Goal: Task Accomplishment & Management: Manage account settings

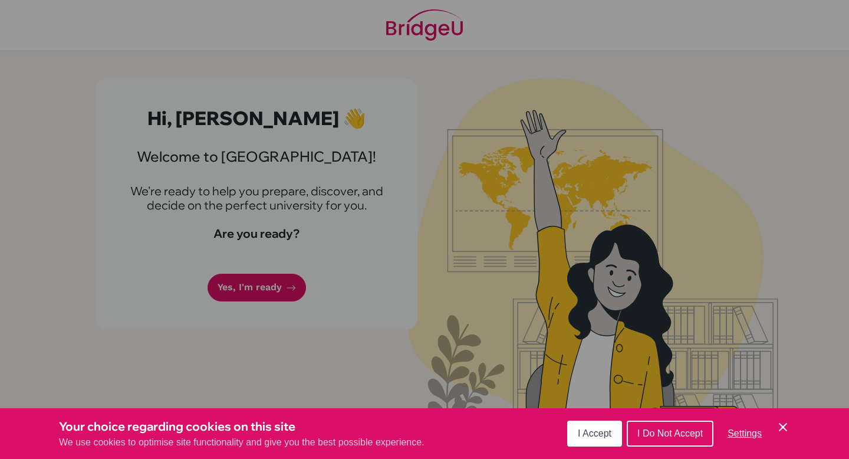
click at [605, 432] on span "I Accept" at bounding box center [595, 433] width 34 height 10
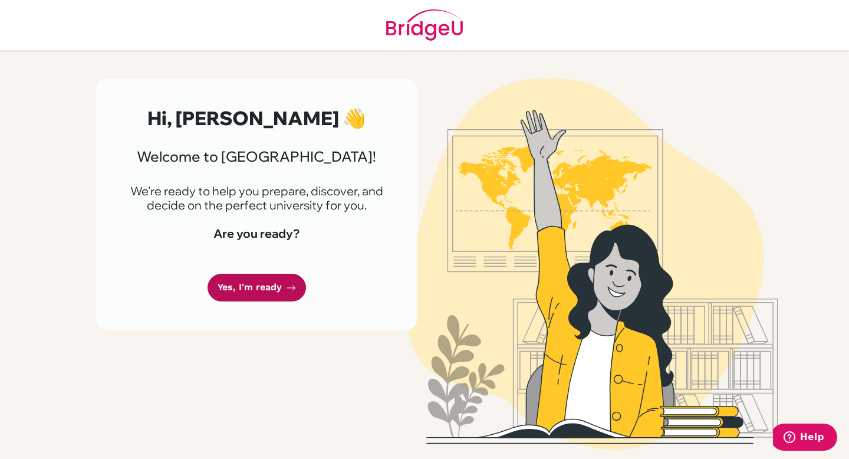
click at [287, 276] on link "Yes, I'm ready" at bounding box center [257, 288] width 98 height 28
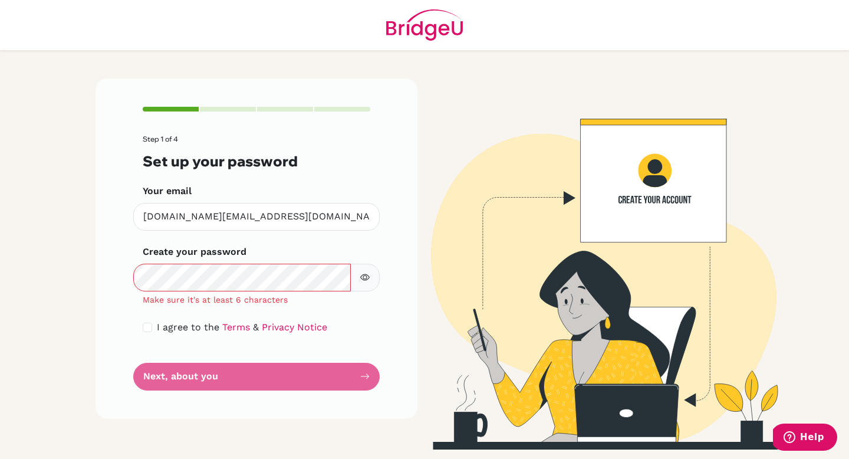
click at [363, 277] on icon "button" at bounding box center [365, 277] width 4 height 4
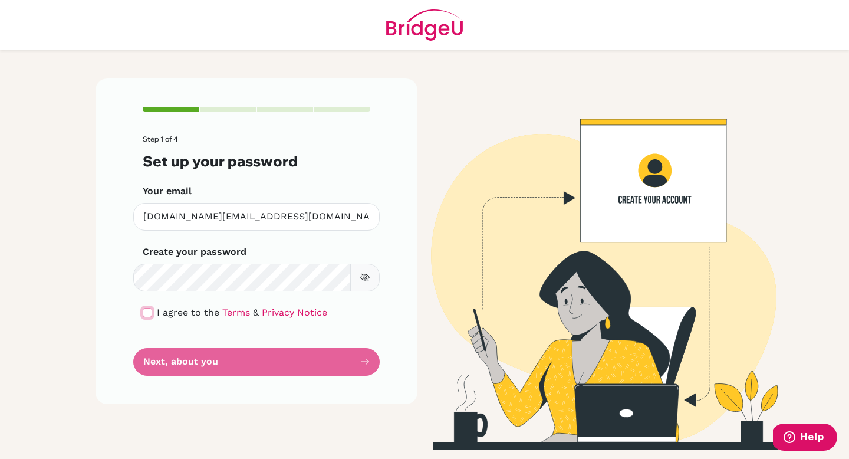
click at [150, 308] on input "checkbox" at bounding box center [147, 312] width 9 height 9
checkbox input "true"
